Goal: Information Seeking & Learning: Learn about a topic

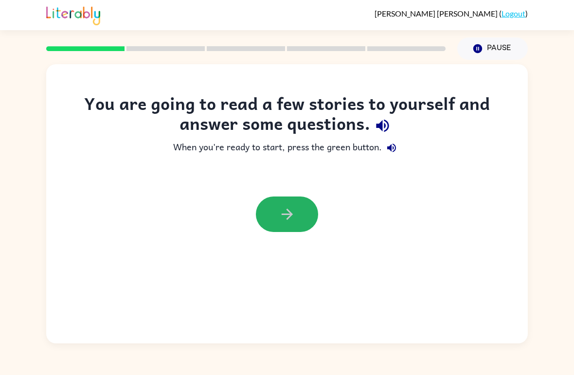
click at [288, 216] on icon "button" at bounding box center [287, 214] width 17 height 17
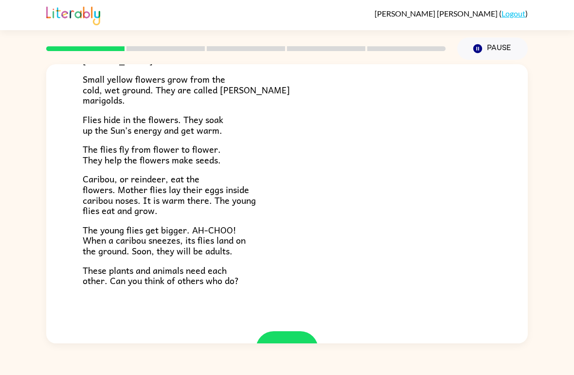
scroll to position [182, 0]
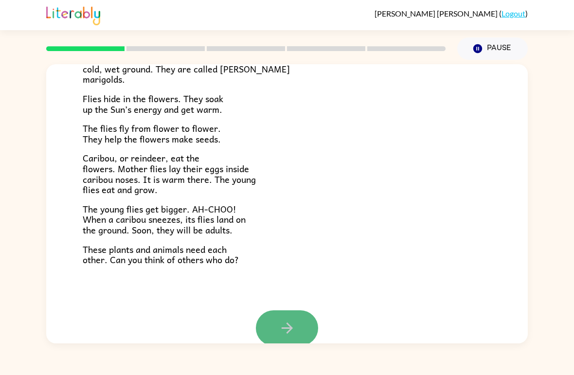
click at [298, 333] on button "button" at bounding box center [287, 328] width 62 height 36
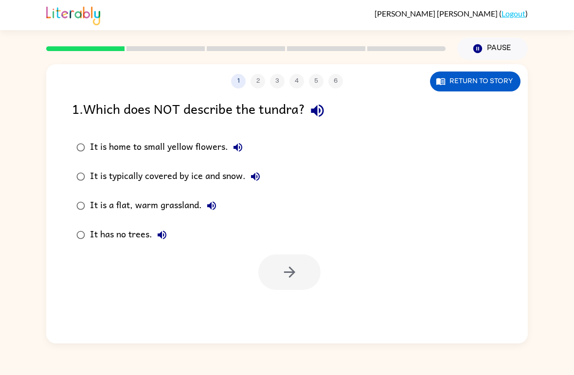
scroll to position [0, 0]
click at [296, 274] on icon "button" at bounding box center [289, 272] width 17 height 17
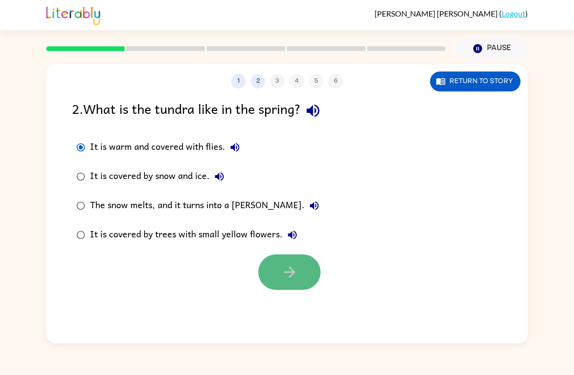
click at [289, 269] on icon "button" at bounding box center [289, 272] width 17 height 17
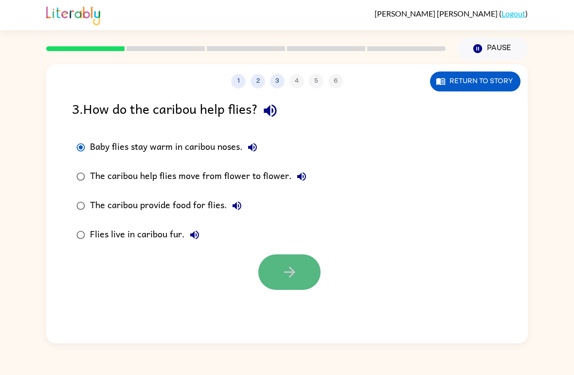
click at [289, 272] on icon "button" at bounding box center [289, 271] width 11 height 11
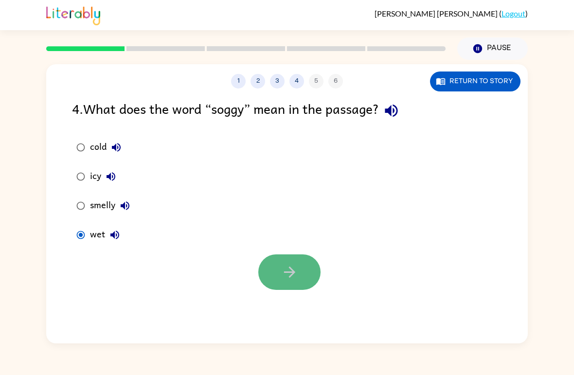
click at [276, 278] on button "button" at bounding box center [289, 272] width 62 height 36
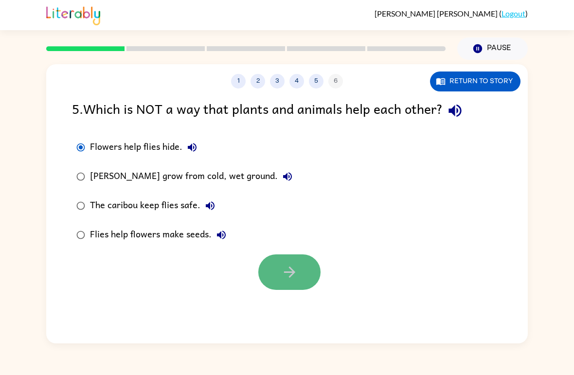
click at [286, 278] on icon "button" at bounding box center [289, 272] width 17 height 17
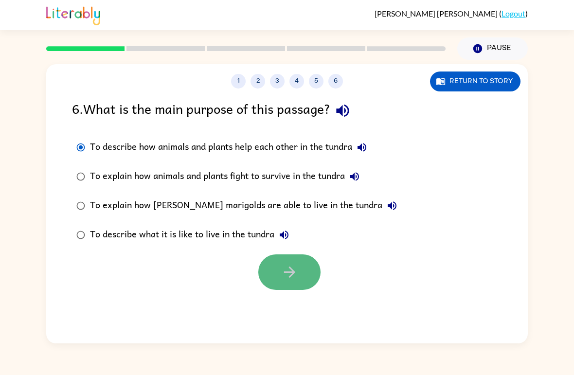
click at [291, 280] on icon "button" at bounding box center [289, 272] width 17 height 17
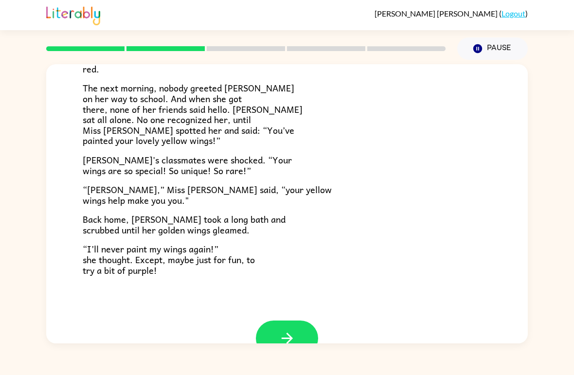
scroll to position [243, 0]
click at [299, 328] on button "button" at bounding box center [287, 339] width 62 height 36
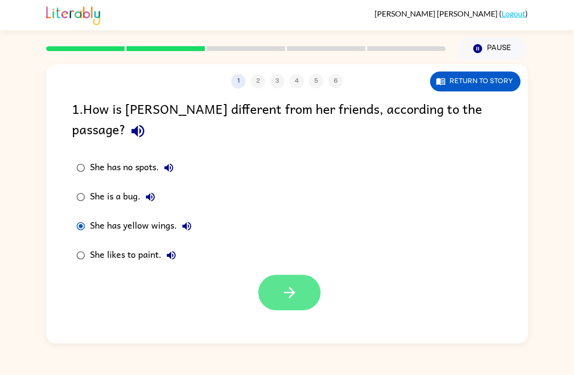
click at [292, 285] on button "button" at bounding box center [289, 293] width 62 height 36
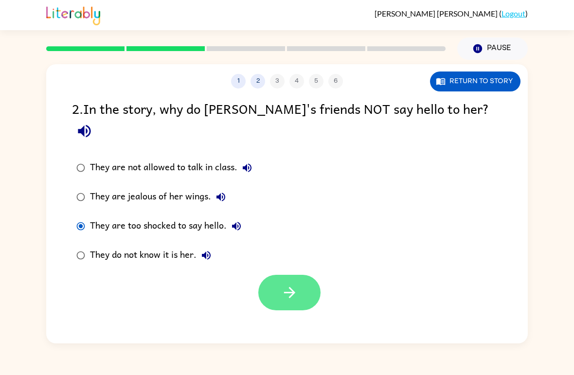
click at [302, 275] on button "button" at bounding box center [289, 293] width 62 height 36
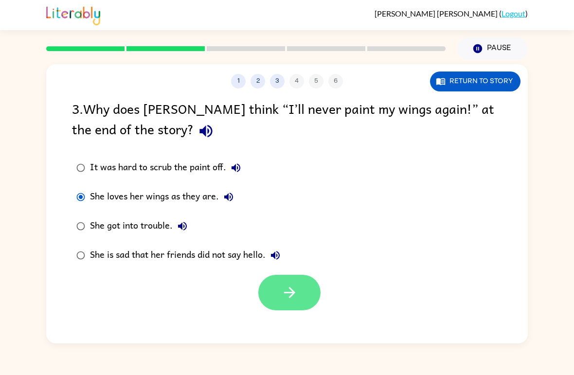
click at [266, 279] on button "button" at bounding box center [289, 293] width 62 height 36
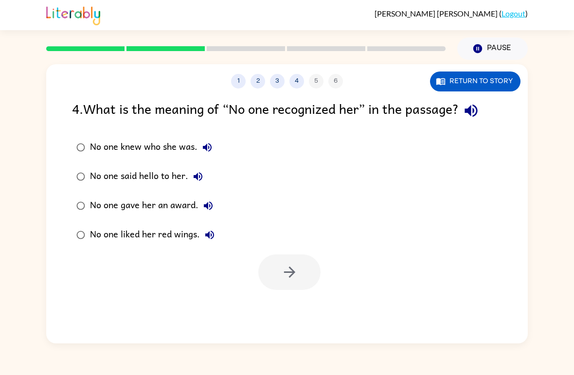
click at [103, 148] on div "No one knew who she was." at bounding box center [153, 147] width 127 height 19
click at [296, 269] on icon "button" at bounding box center [289, 272] width 17 height 17
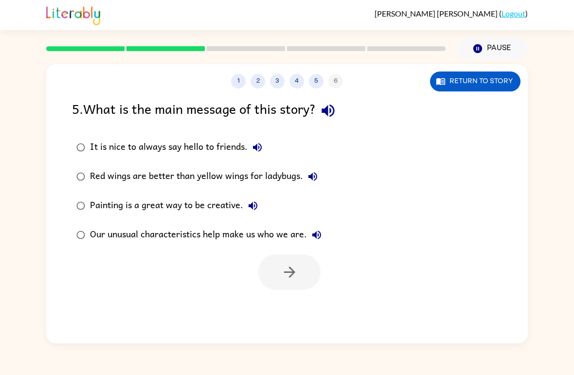
click at [99, 234] on div "Our unusual characteristics help make us who we are." at bounding box center [208, 234] width 236 height 19
click at [294, 288] on button "button" at bounding box center [289, 272] width 62 height 36
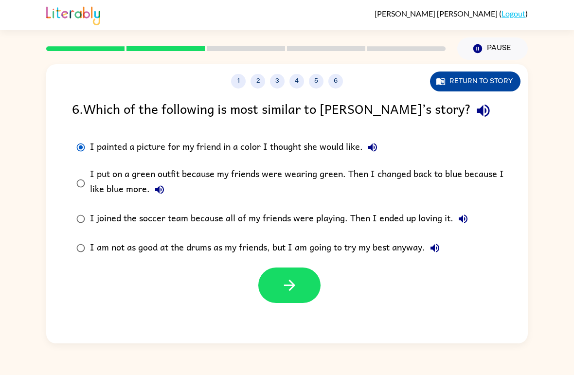
click at [447, 85] on button "Return to story" at bounding box center [475, 81] width 90 height 20
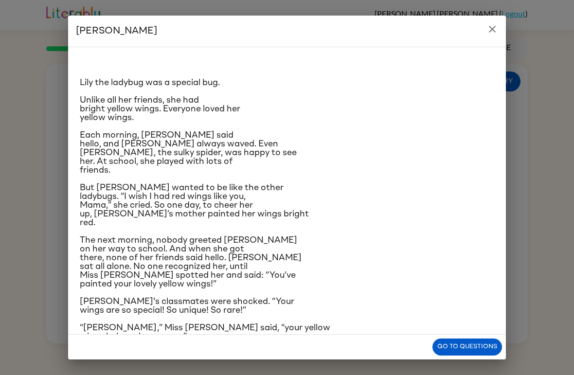
click at [447, 336] on div "Go to questions" at bounding box center [287, 347] width 438 height 25
click at [458, 350] on button "Go to questions" at bounding box center [467, 346] width 70 height 17
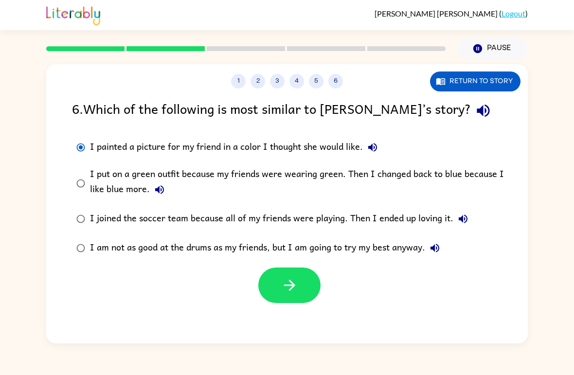
click at [418, 288] on div at bounding box center [286, 283] width 481 height 40
click at [244, 86] on button "1" at bounding box center [238, 81] width 15 height 15
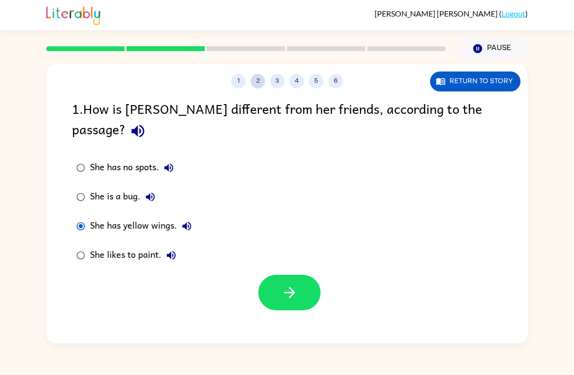
click at [261, 82] on button "2" at bounding box center [257, 81] width 15 height 15
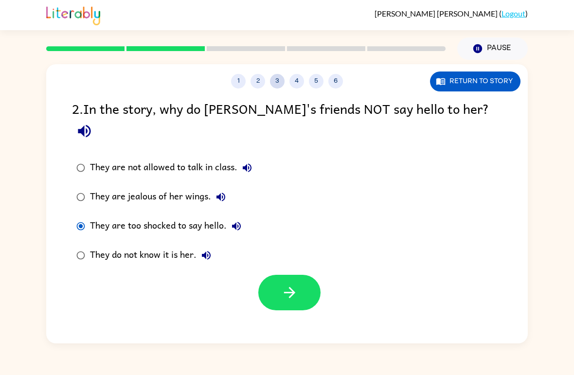
click at [280, 82] on button "3" at bounding box center [277, 81] width 15 height 15
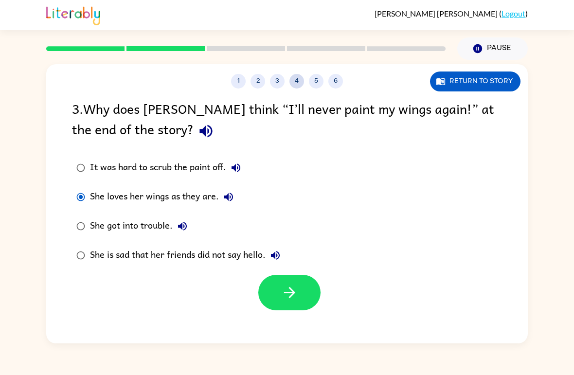
click at [297, 84] on button "4" at bounding box center [296, 81] width 15 height 15
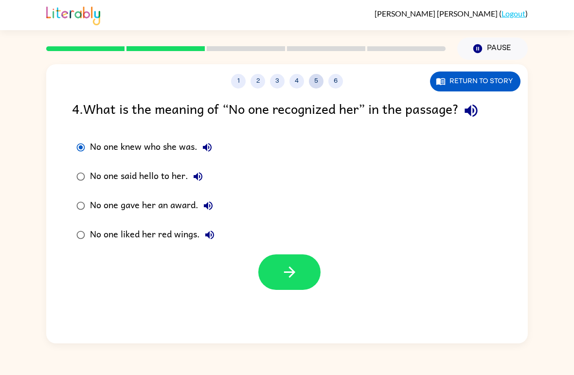
click at [314, 82] on button "5" at bounding box center [316, 81] width 15 height 15
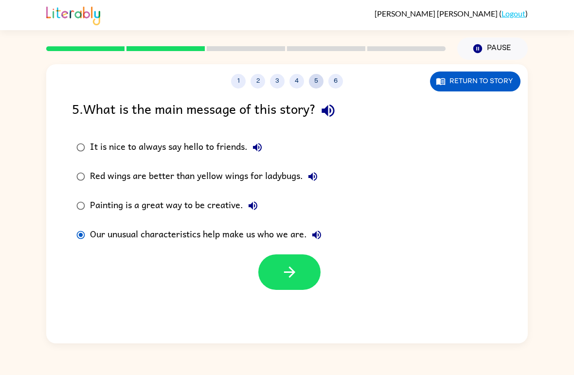
click at [314, 82] on button "5" at bounding box center [316, 81] width 15 height 15
click at [309, 281] on button "button" at bounding box center [289, 272] width 62 height 36
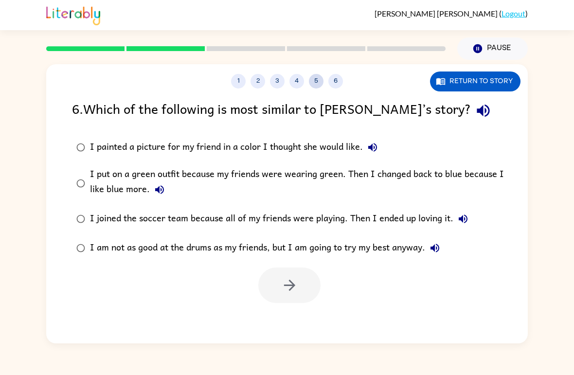
click at [313, 85] on button "5" at bounding box center [316, 81] width 15 height 15
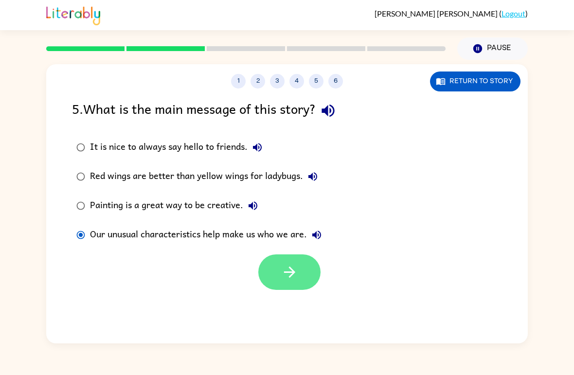
click at [298, 262] on button "button" at bounding box center [289, 272] width 62 height 36
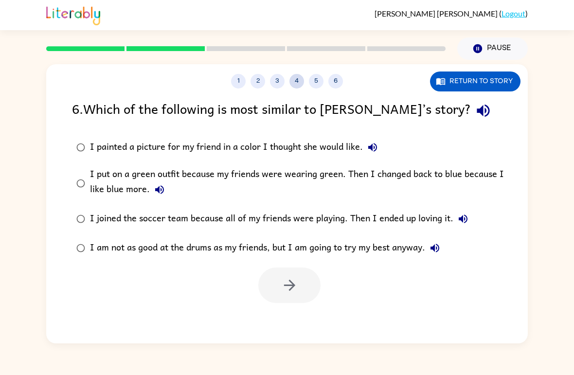
click at [289, 84] on button "4" at bounding box center [296, 81] width 15 height 15
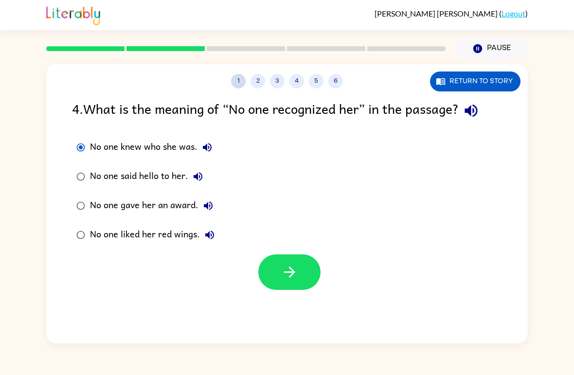
click at [245, 82] on button "1" at bounding box center [238, 81] width 15 height 15
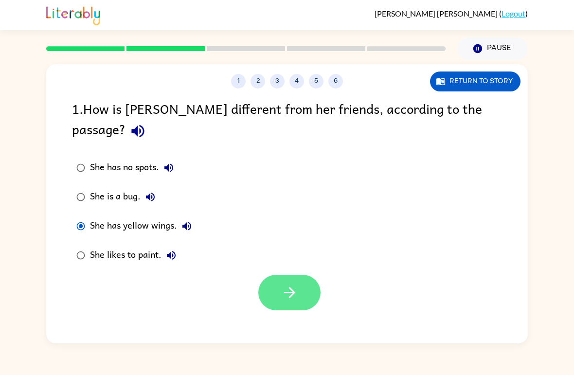
click at [290, 286] on button "button" at bounding box center [289, 293] width 62 height 36
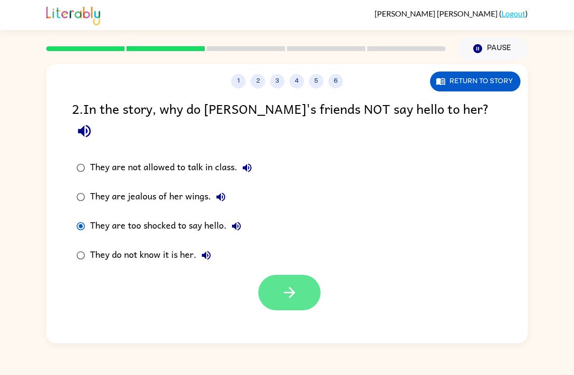
click at [301, 275] on button "button" at bounding box center [289, 293] width 62 height 36
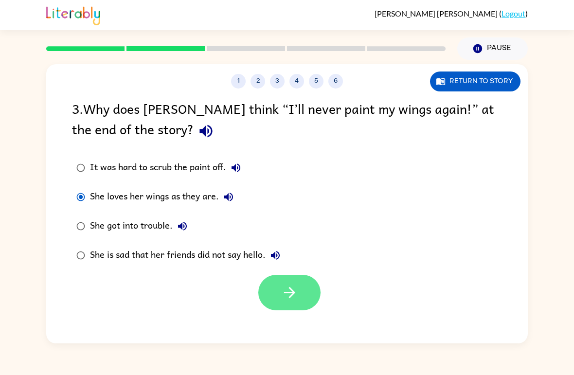
click at [302, 294] on button "button" at bounding box center [289, 293] width 62 height 36
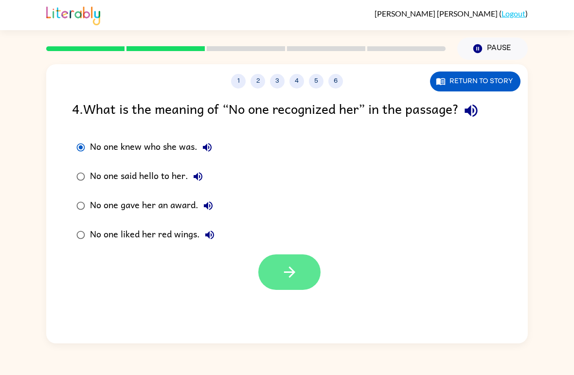
click at [305, 273] on button "button" at bounding box center [289, 272] width 62 height 36
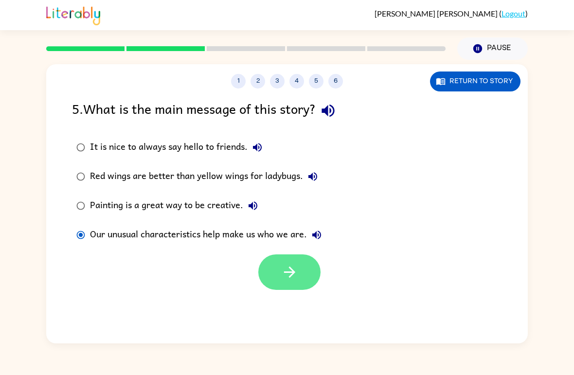
click at [304, 270] on button "button" at bounding box center [289, 272] width 62 height 36
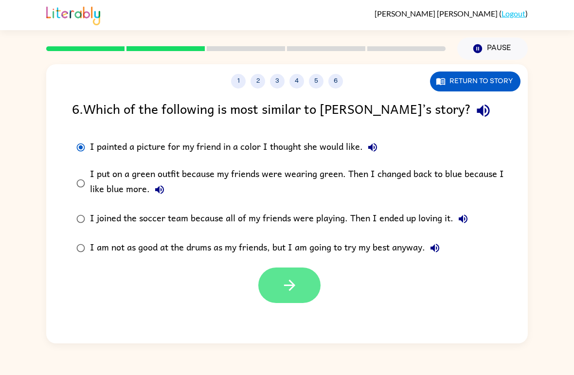
click at [300, 292] on button "button" at bounding box center [289, 285] width 62 height 36
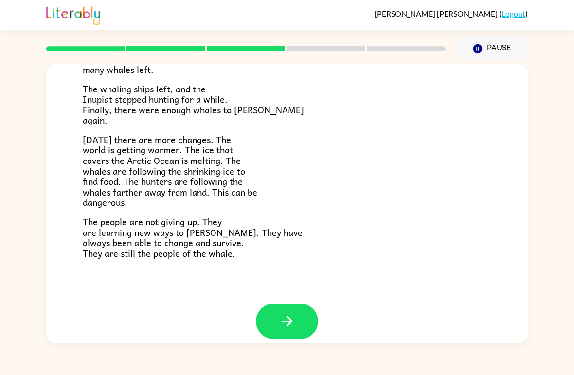
scroll to position [316, 0]
click at [280, 313] on icon "button" at bounding box center [287, 321] width 17 height 17
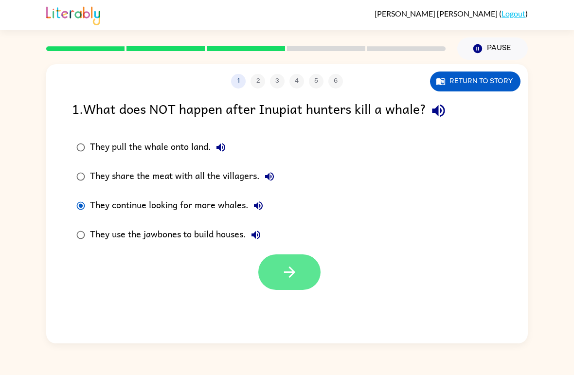
click at [283, 285] on button "button" at bounding box center [289, 272] width 62 height 36
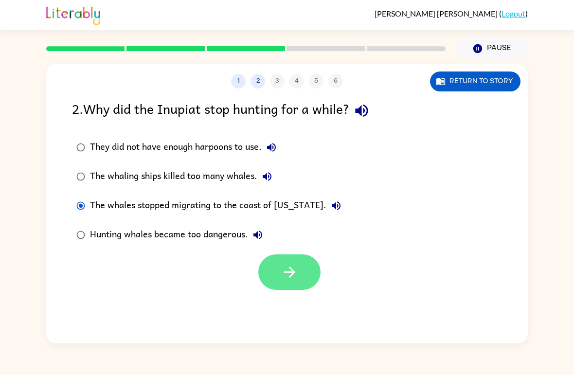
click at [289, 273] on icon "button" at bounding box center [289, 272] width 17 height 17
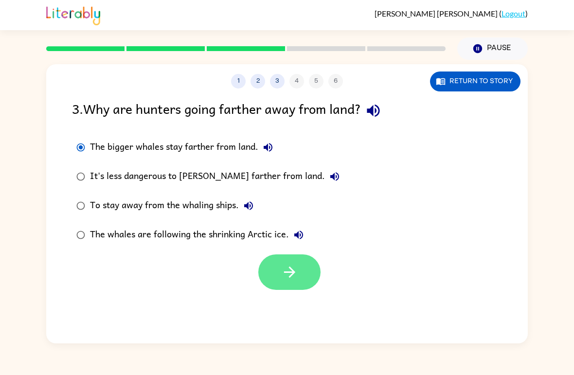
click at [308, 283] on button "button" at bounding box center [289, 272] width 62 height 36
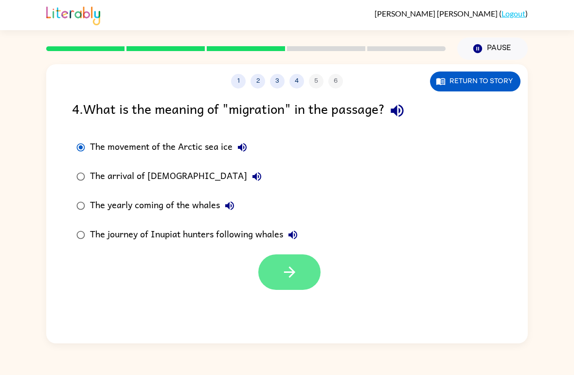
click at [318, 281] on button "button" at bounding box center [289, 272] width 62 height 36
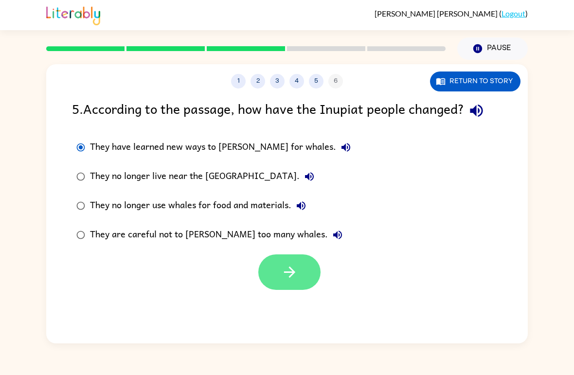
click at [301, 287] on button "button" at bounding box center [289, 272] width 62 height 36
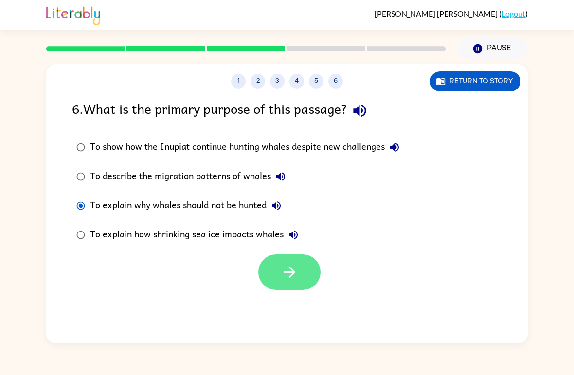
click at [287, 278] on icon "button" at bounding box center [289, 272] width 17 height 17
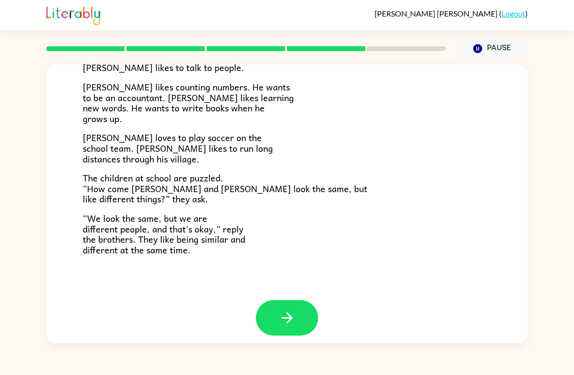
scroll to position [202, 0]
click at [307, 303] on button "button" at bounding box center [287, 319] width 62 height 36
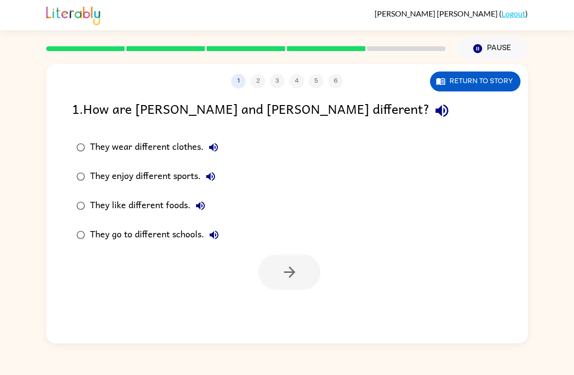
scroll to position [0, 0]
click at [485, 43] on button "Pause Pause" at bounding box center [492, 48] width 71 height 22
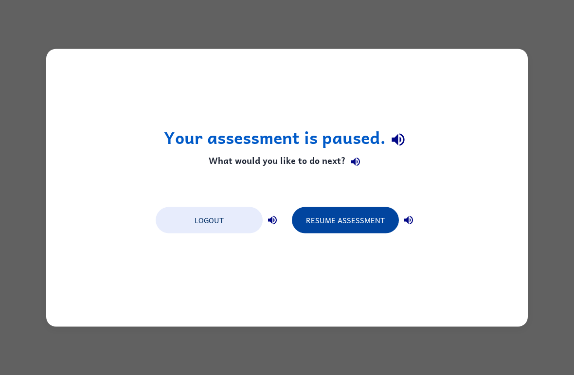
click at [368, 231] on button "Resume Assessment" at bounding box center [345, 220] width 107 height 26
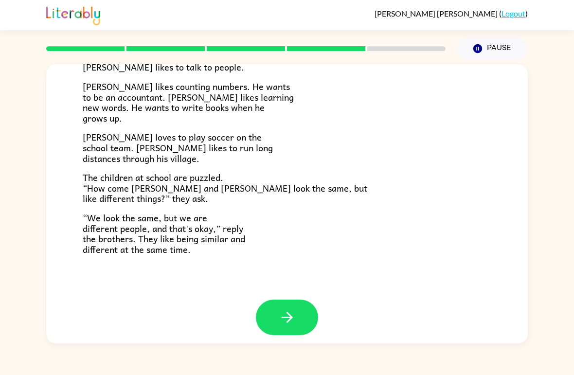
scroll to position [202, 0]
click at [295, 309] on icon "button" at bounding box center [287, 317] width 17 height 17
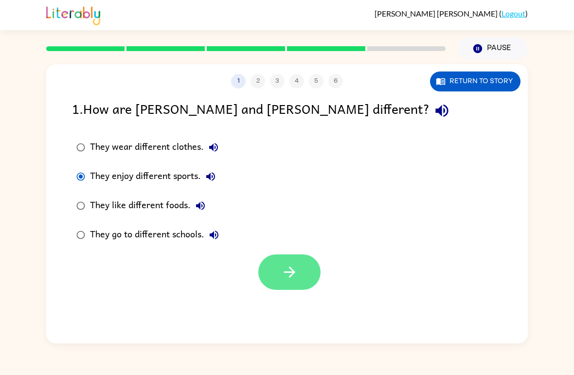
click at [272, 272] on button "button" at bounding box center [289, 272] width 62 height 36
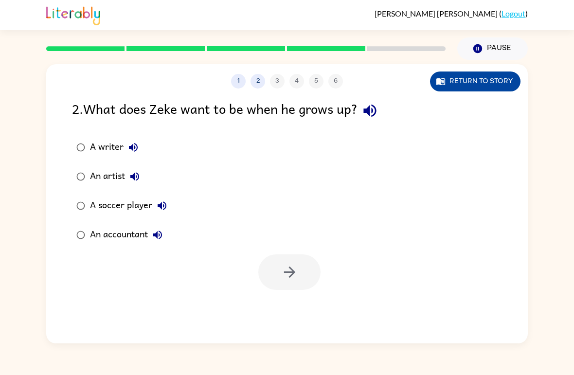
click at [501, 80] on button "Return to story" at bounding box center [475, 81] width 90 height 20
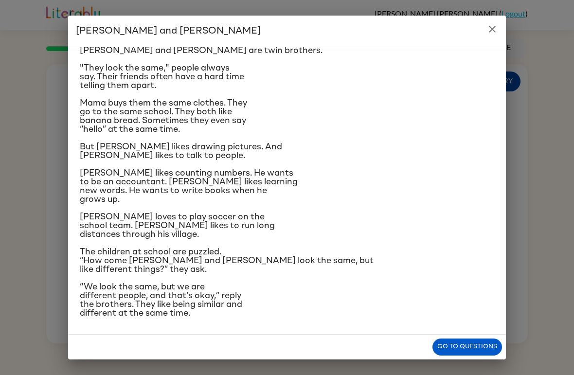
scroll to position [83, 0]
click at [488, 31] on icon "close" at bounding box center [492, 29] width 12 height 12
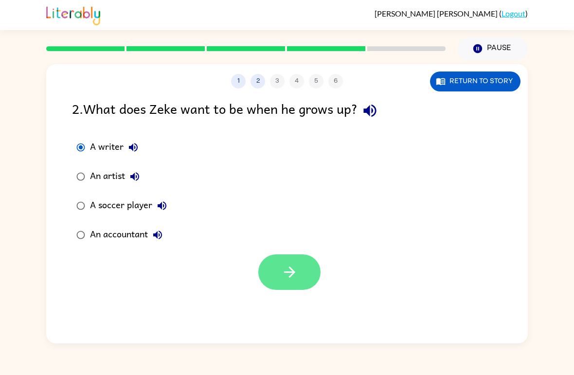
click at [298, 277] on icon "button" at bounding box center [289, 272] width 17 height 17
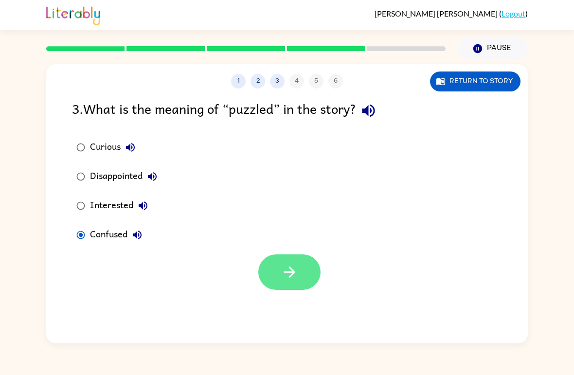
click at [277, 277] on button "button" at bounding box center [289, 272] width 62 height 36
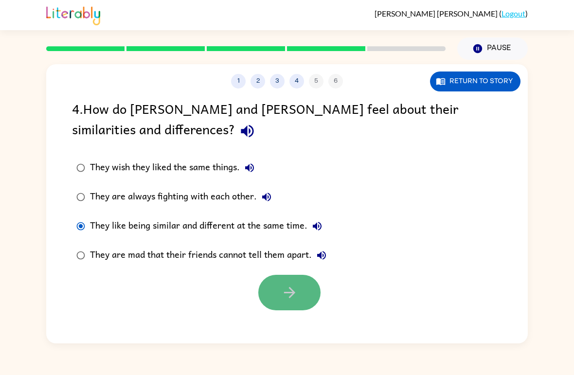
click at [284, 293] on icon "button" at bounding box center [289, 292] width 17 height 17
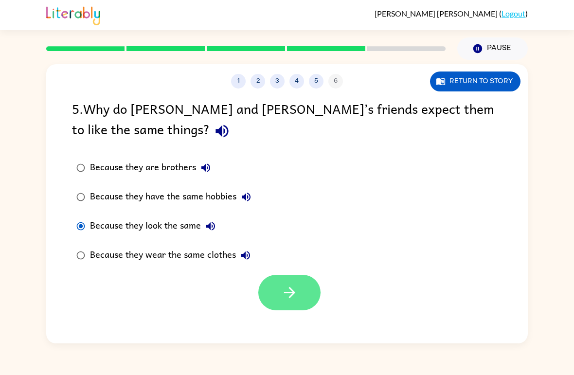
click at [290, 302] on button "button" at bounding box center [289, 293] width 62 height 36
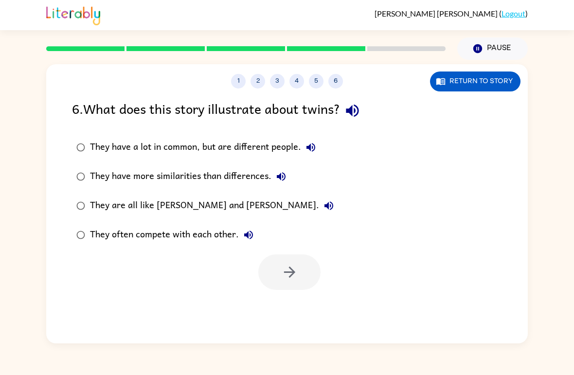
click at [320, 372] on div "[PERSON_NAME] ( Logout ) Pause Pause 1 2 3 4 5 6 Return to story 6 . What does …" at bounding box center [287, 187] width 574 height 375
click at [279, 261] on button "button" at bounding box center [289, 272] width 62 height 36
